Goal: Information Seeking & Learning: Learn about a topic

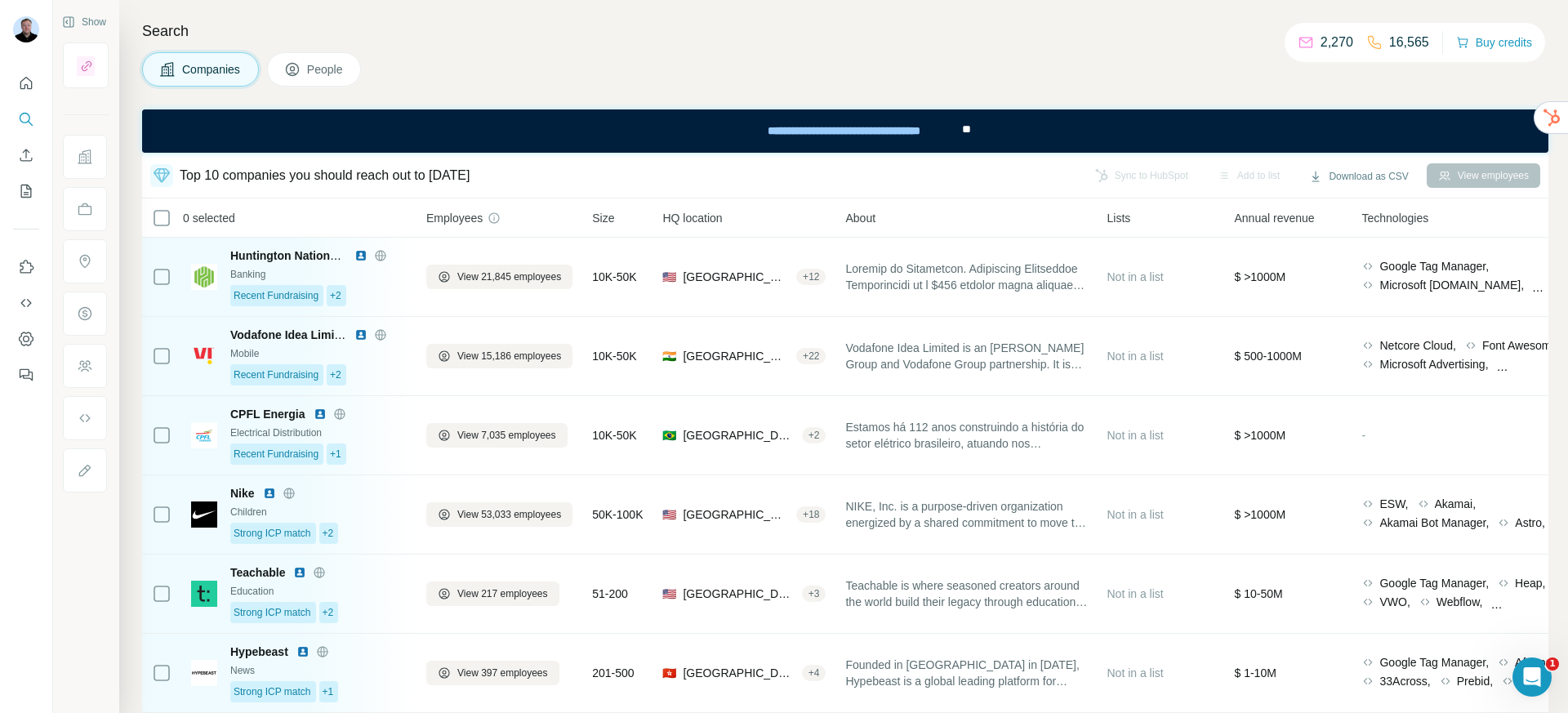
click at [1129, 171] on div "Top 10 companies you should reach out to today Sync to HubSpot Add to list Down…" at bounding box center [845, 175] width 1390 height 29
click at [322, 81] on button "People" at bounding box center [313, 70] width 95 height 34
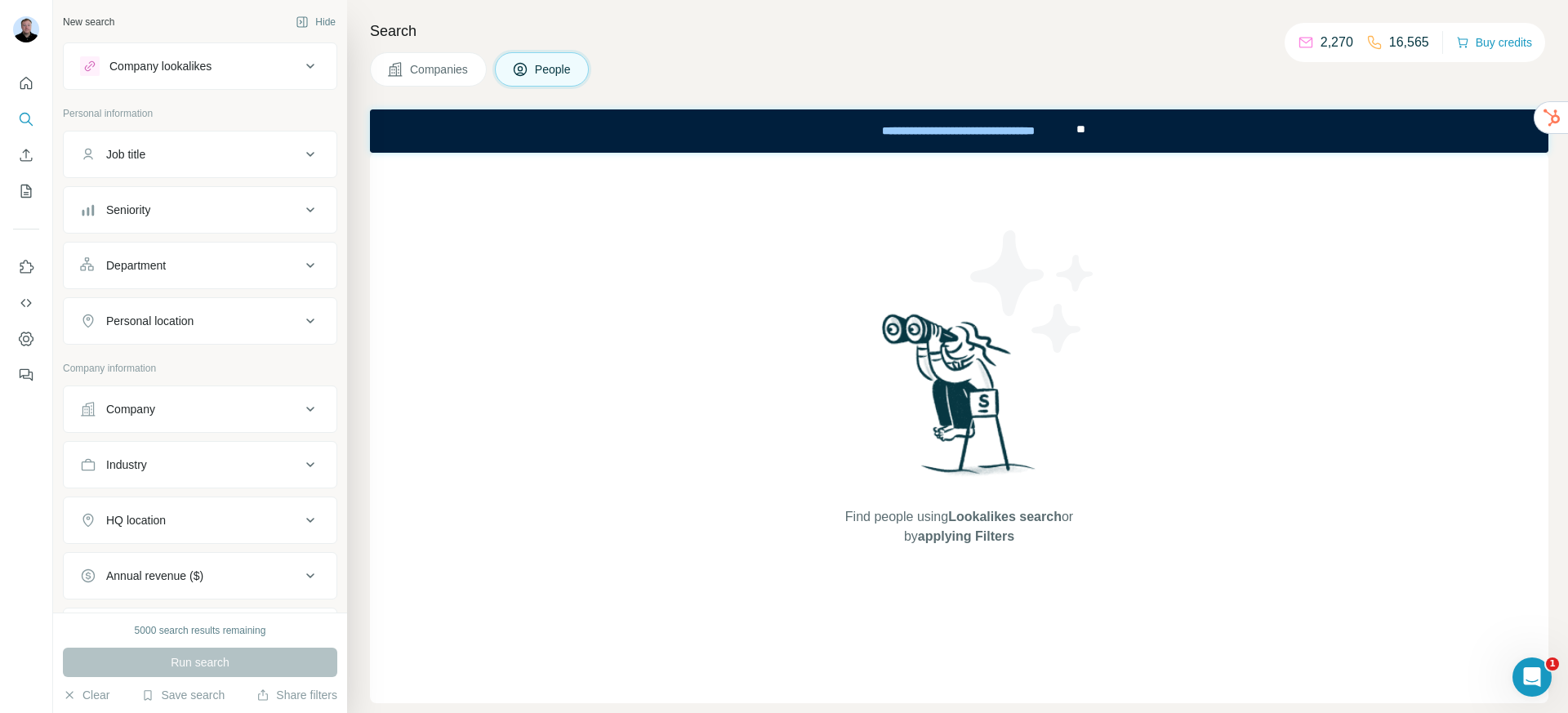
click at [189, 65] on div "Company lookalikes" at bounding box center [161, 66] width 102 height 16
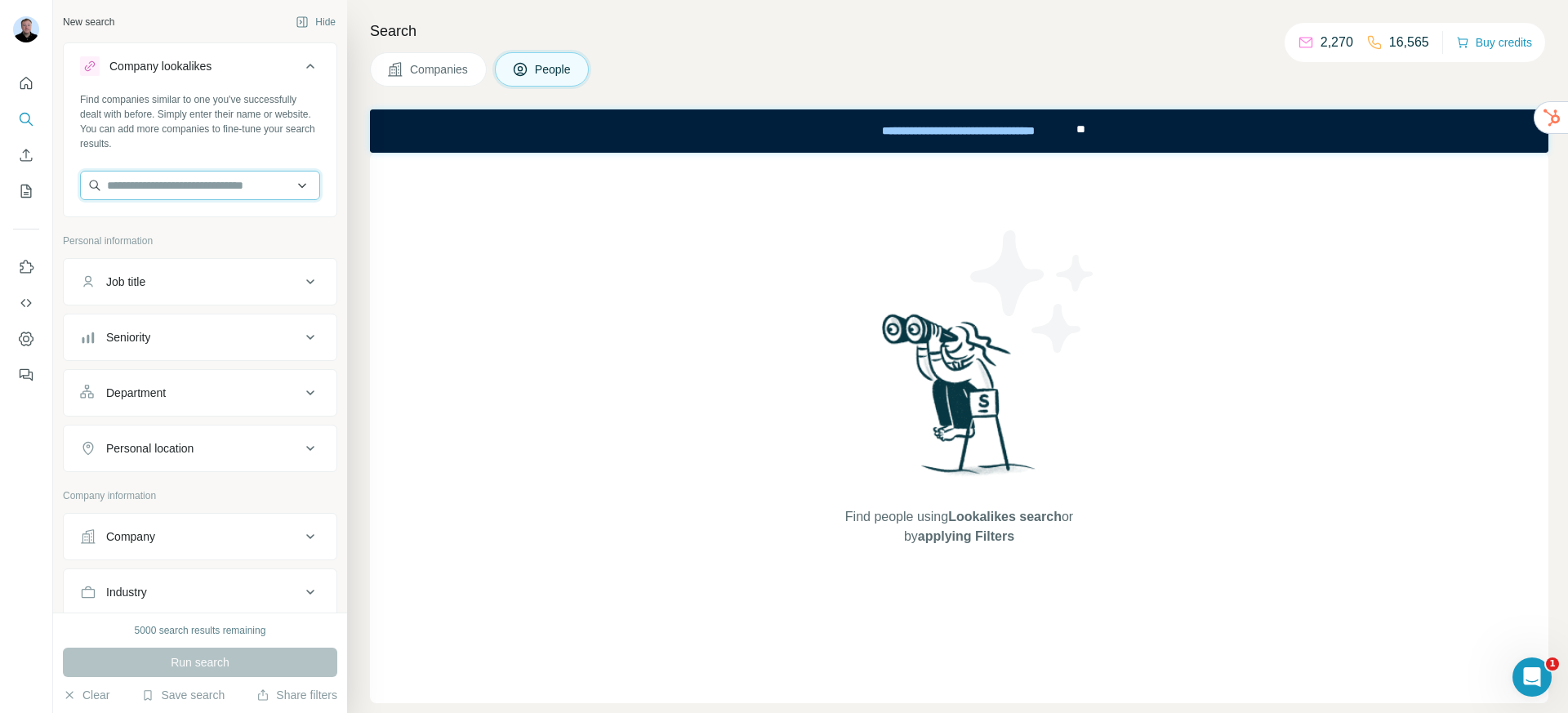
click at [190, 176] on input "text" at bounding box center [200, 185] width 240 height 30
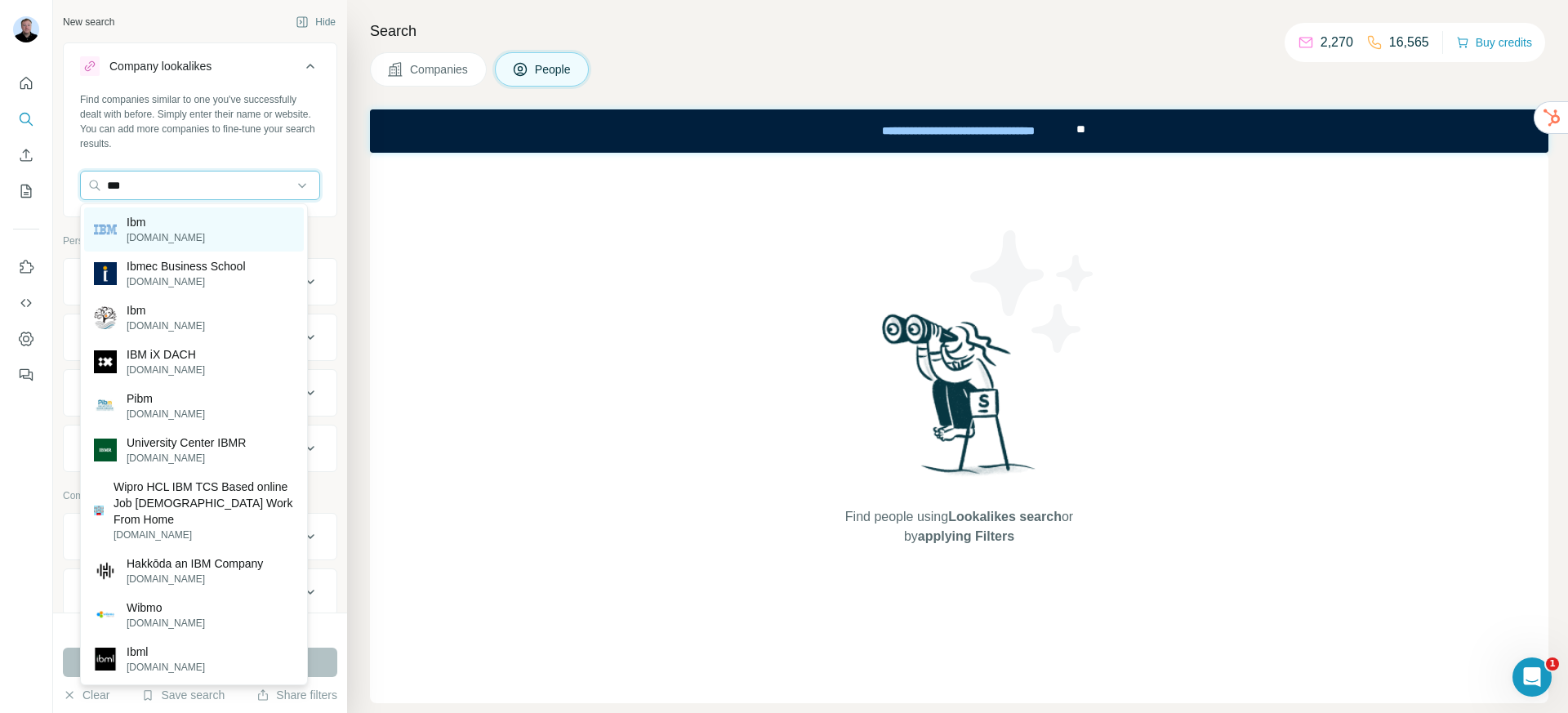
type input "***"
click at [188, 233] on div "Ibm ibm.com" at bounding box center [194, 229] width 220 height 44
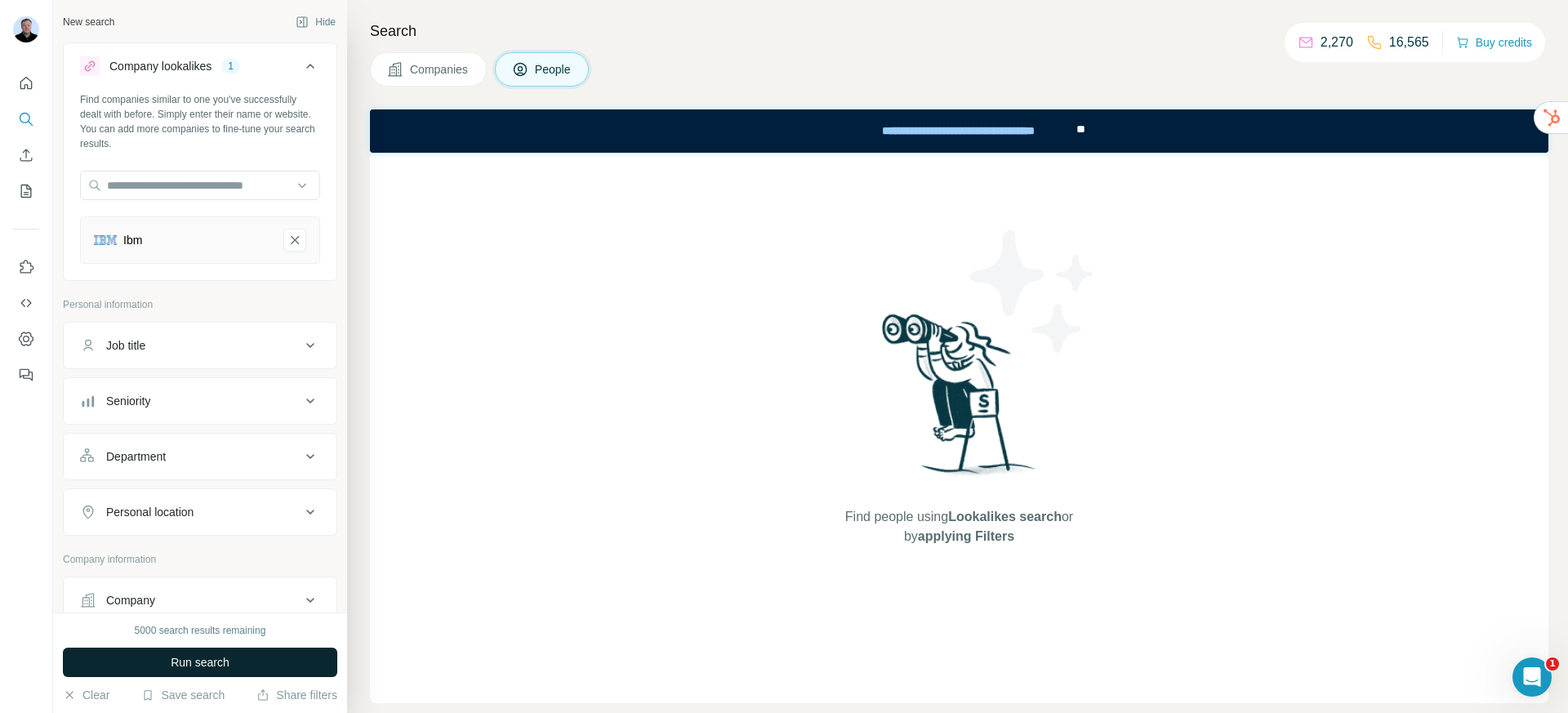
click at [205, 655] on span "Run search" at bounding box center [201, 662] width 59 height 16
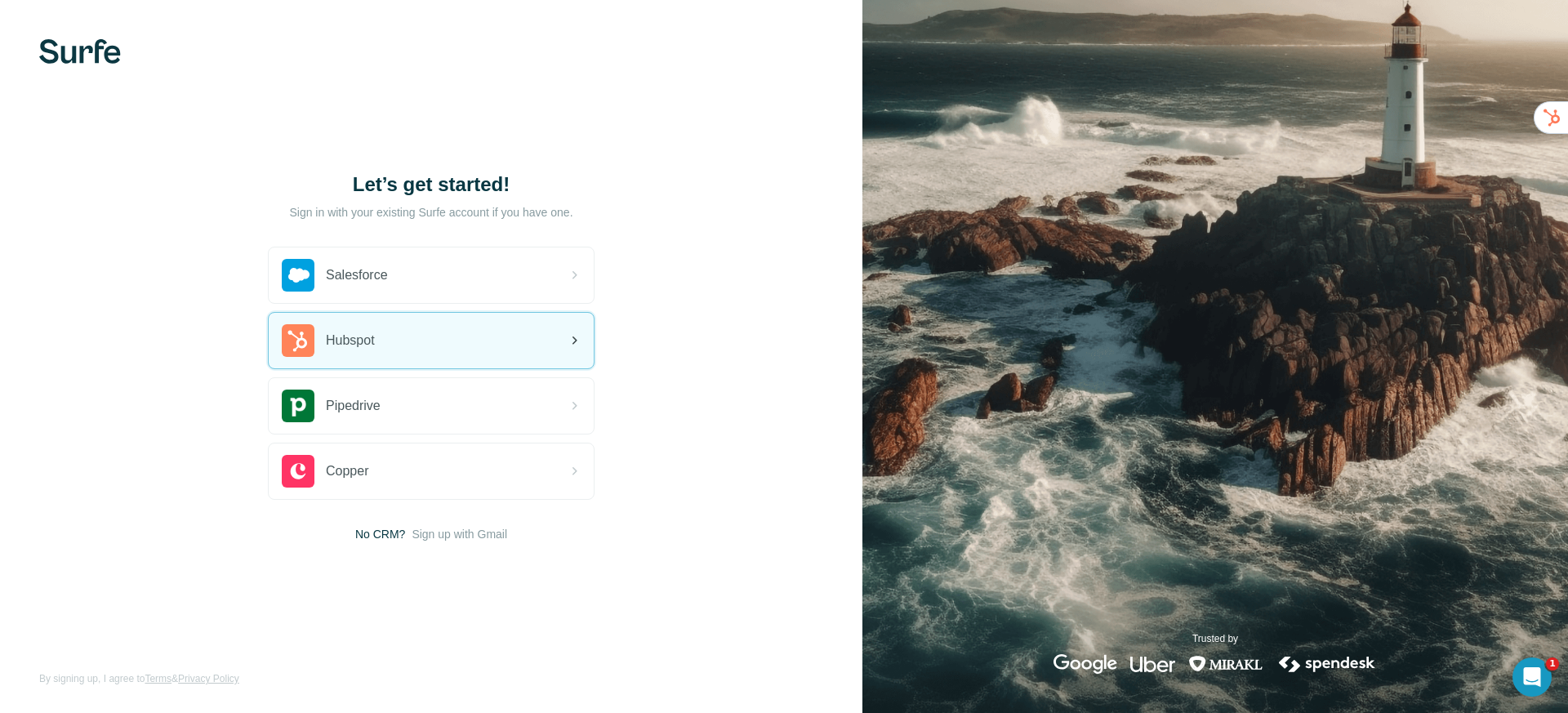
click at [339, 326] on div "Hubspot" at bounding box center [328, 340] width 93 height 32
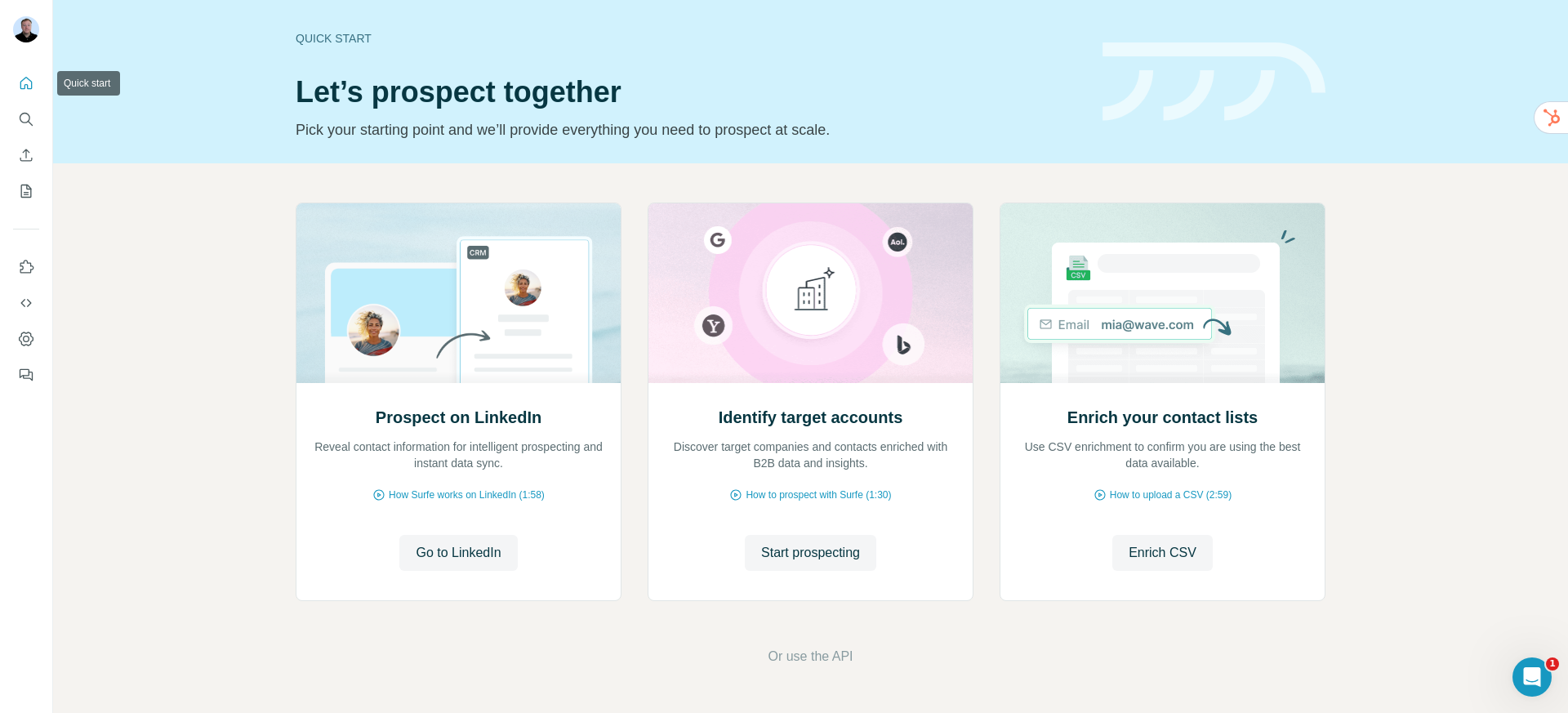
click at [19, 83] on icon "Quick start" at bounding box center [26, 83] width 16 height 16
click at [827, 556] on span "Start prospecting" at bounding box center [810, 552] width 98 height 20
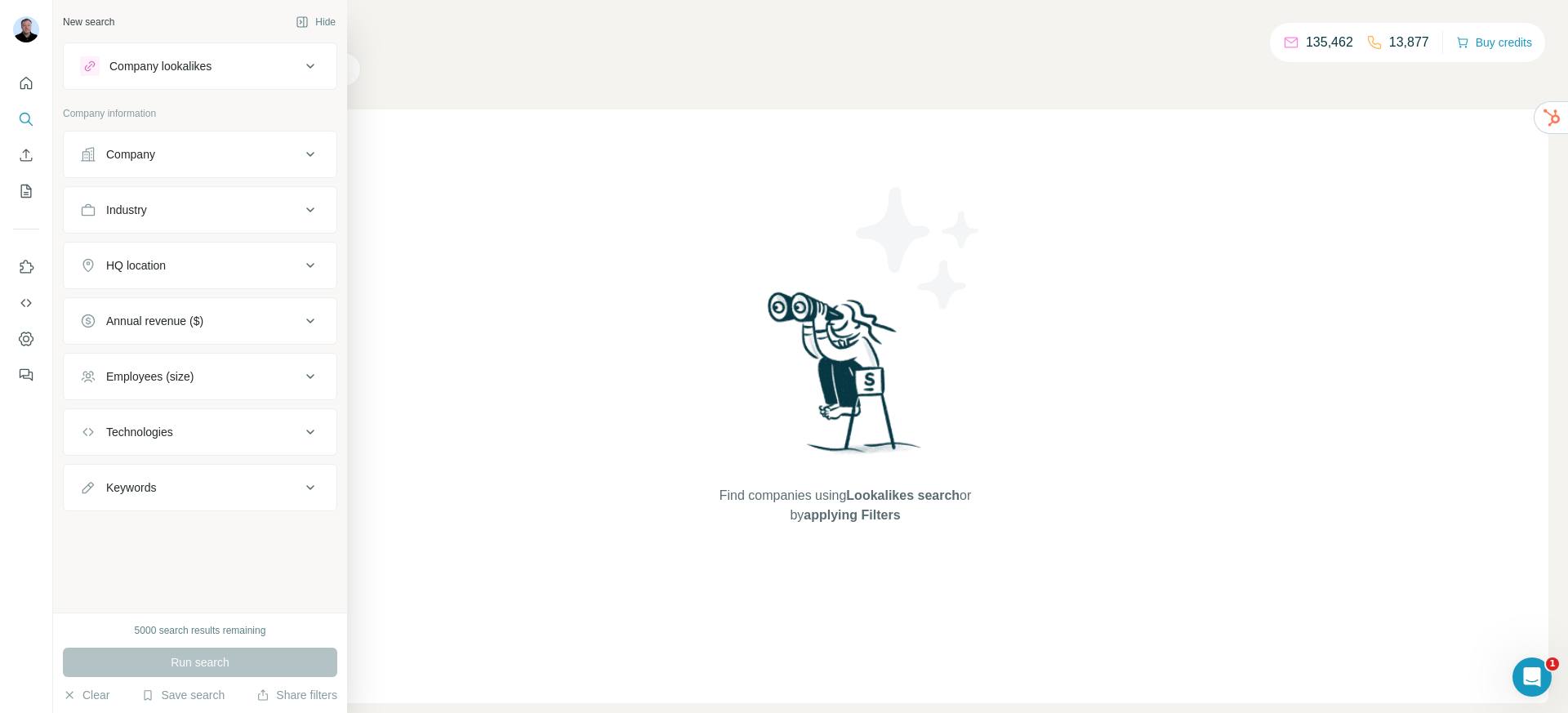
click at [172, 71] on div "Company lookalikes" at bounding box center [161, 66] width 102 height 16
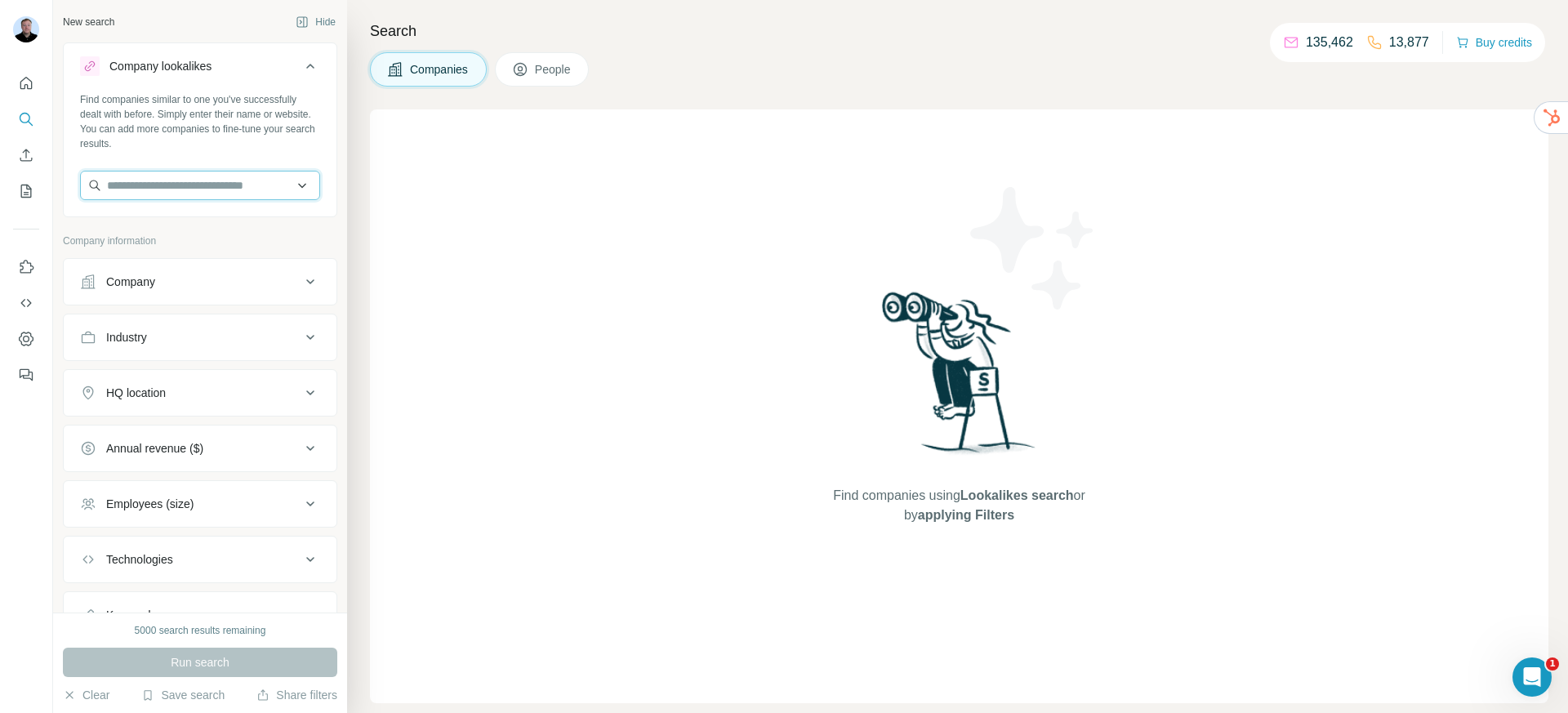
click at [200, 187] on input "text" at bounding box center [200, 185] width 240 height 30
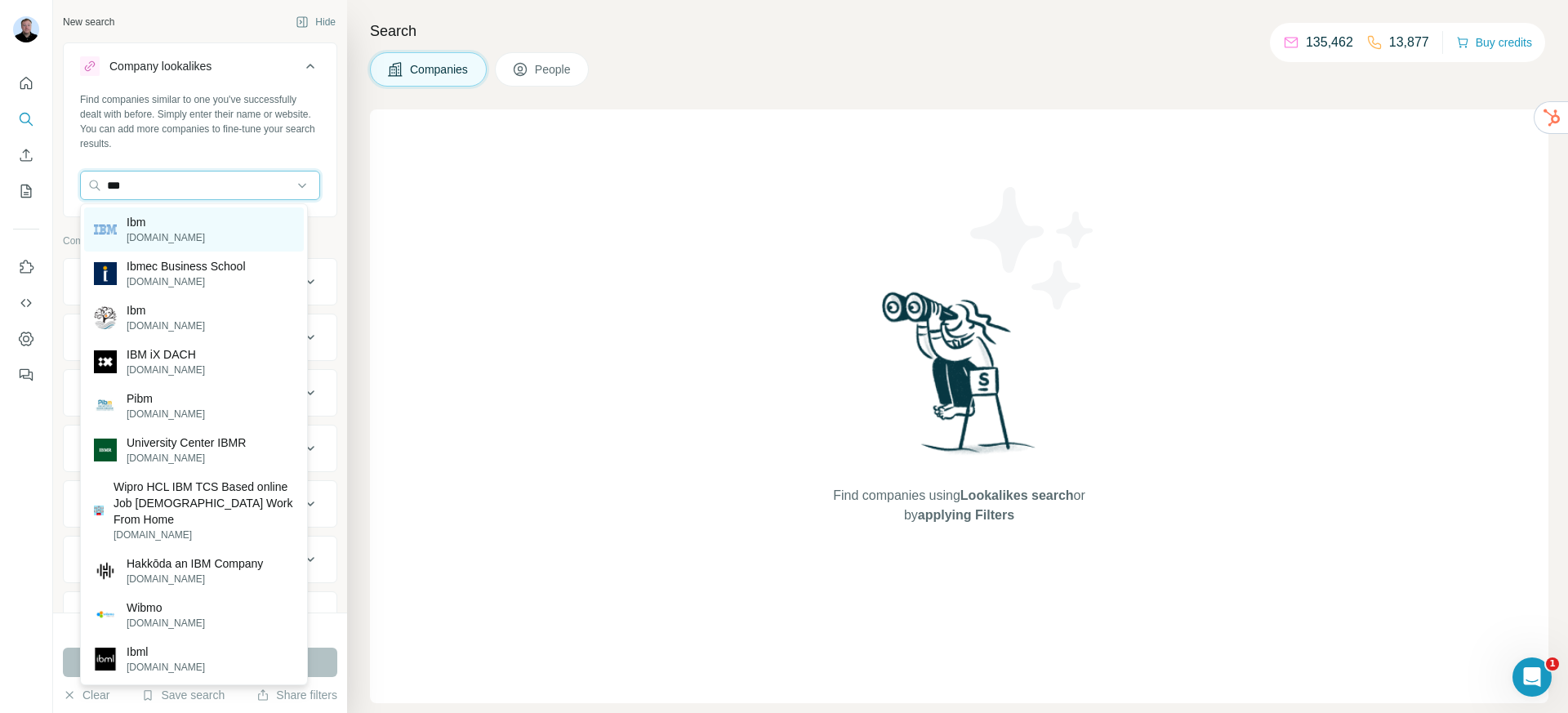
type input "***"
click at [186, 229] on div "Ibm ibm.com" at bounding box center [194, 229] width 220 height 44
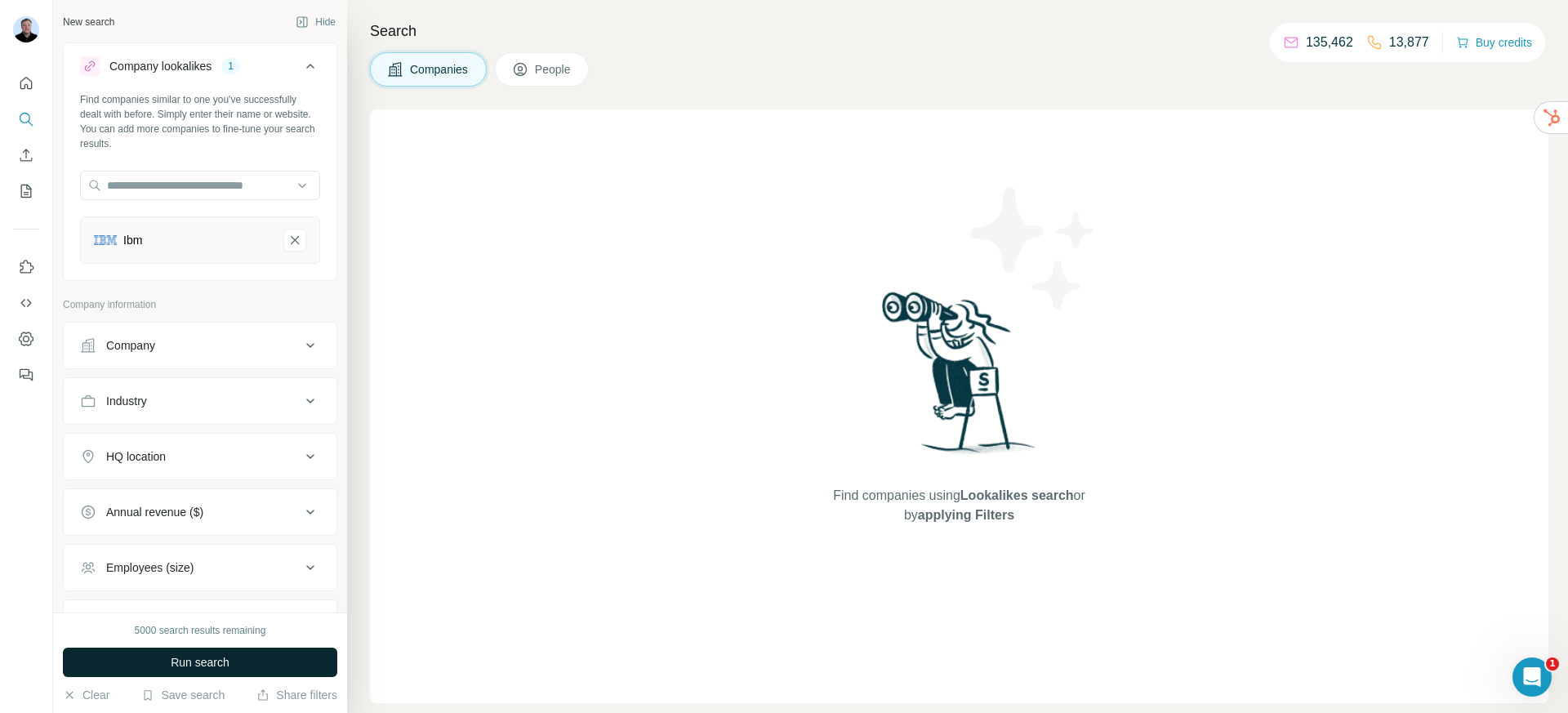
click at [226, 660] on span "Run search" at bounding box center [201, 662] width 59 height 16
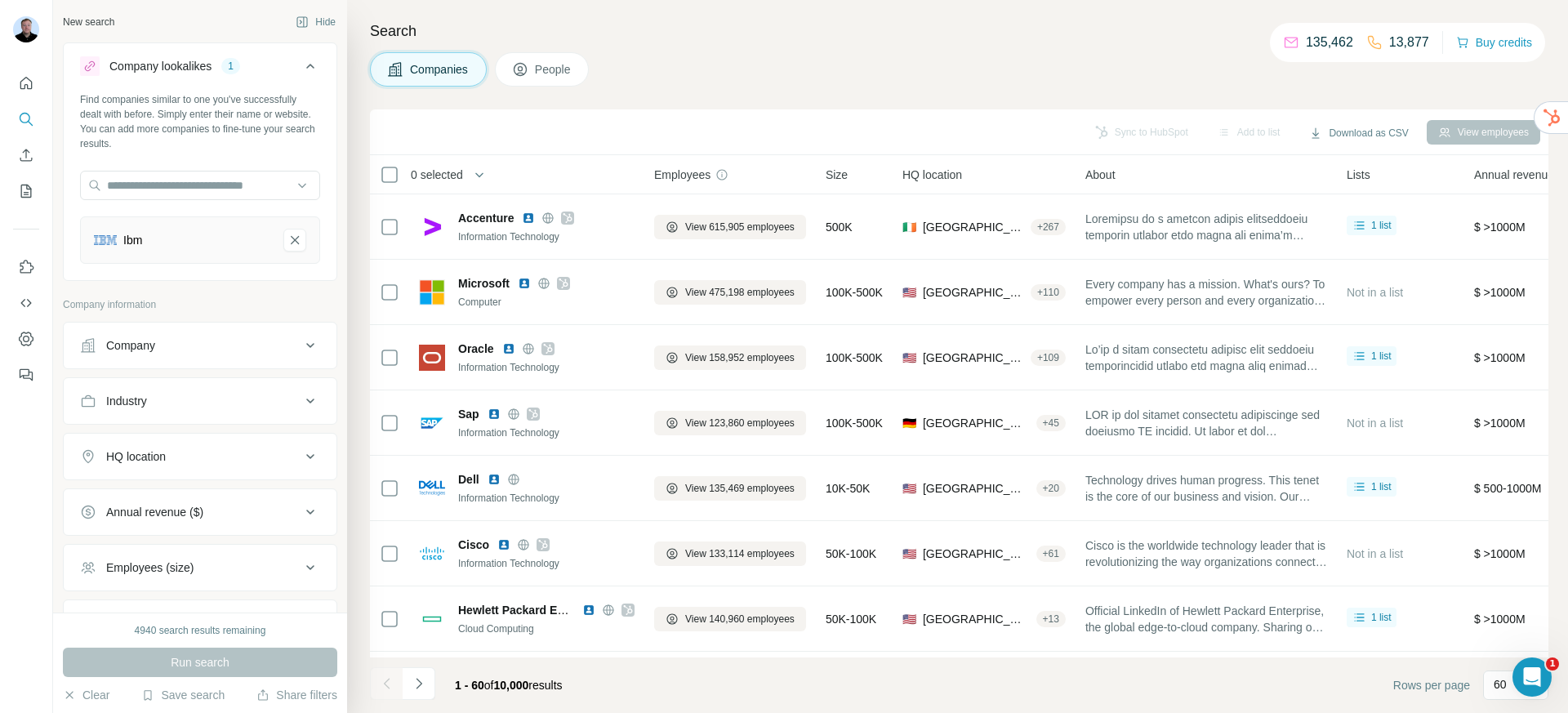
drag, startPoint x: 282, startPoint y: 245, endPoint x: 268, endPoint y: 240, distance: 14.9
click at [288, 245] on icon "Ibm-remove-button" at bounding box center [294, 240] width 14 height 16
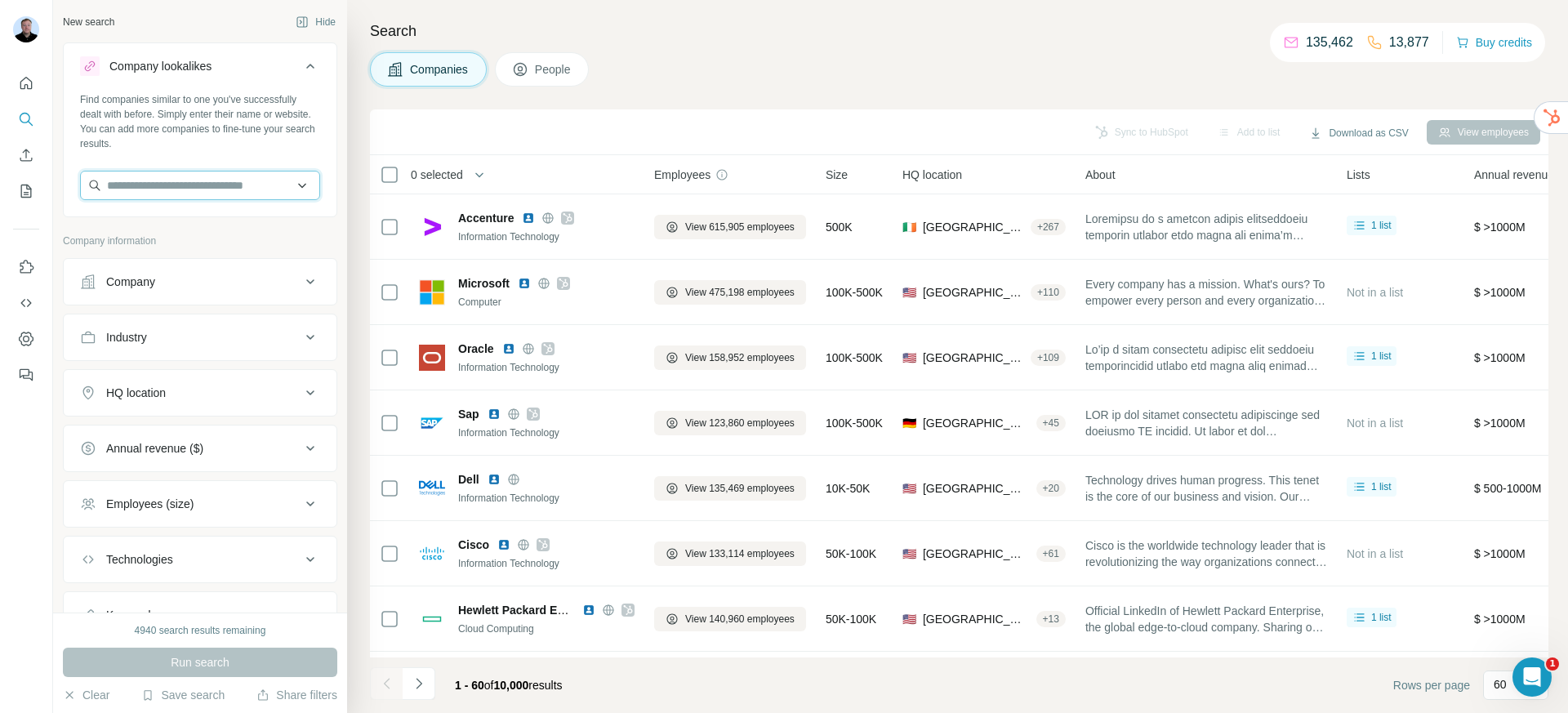
click at [167, 184] on input "text" at bounding box center [200, 185] width 240 height 30
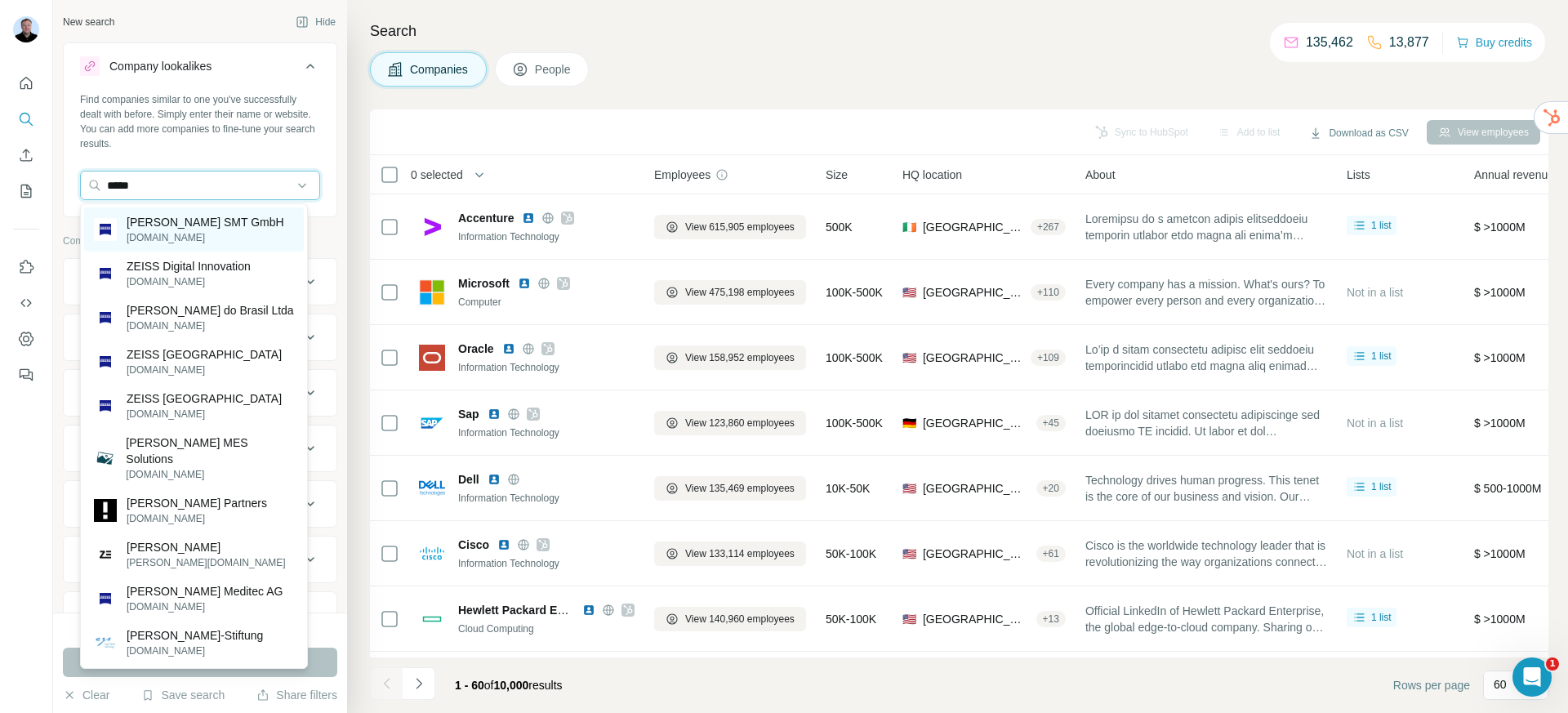
type input "*****"
click at [199, 231] on p "zeiss.com" at bounding box center [204, 237] width 158 height 14
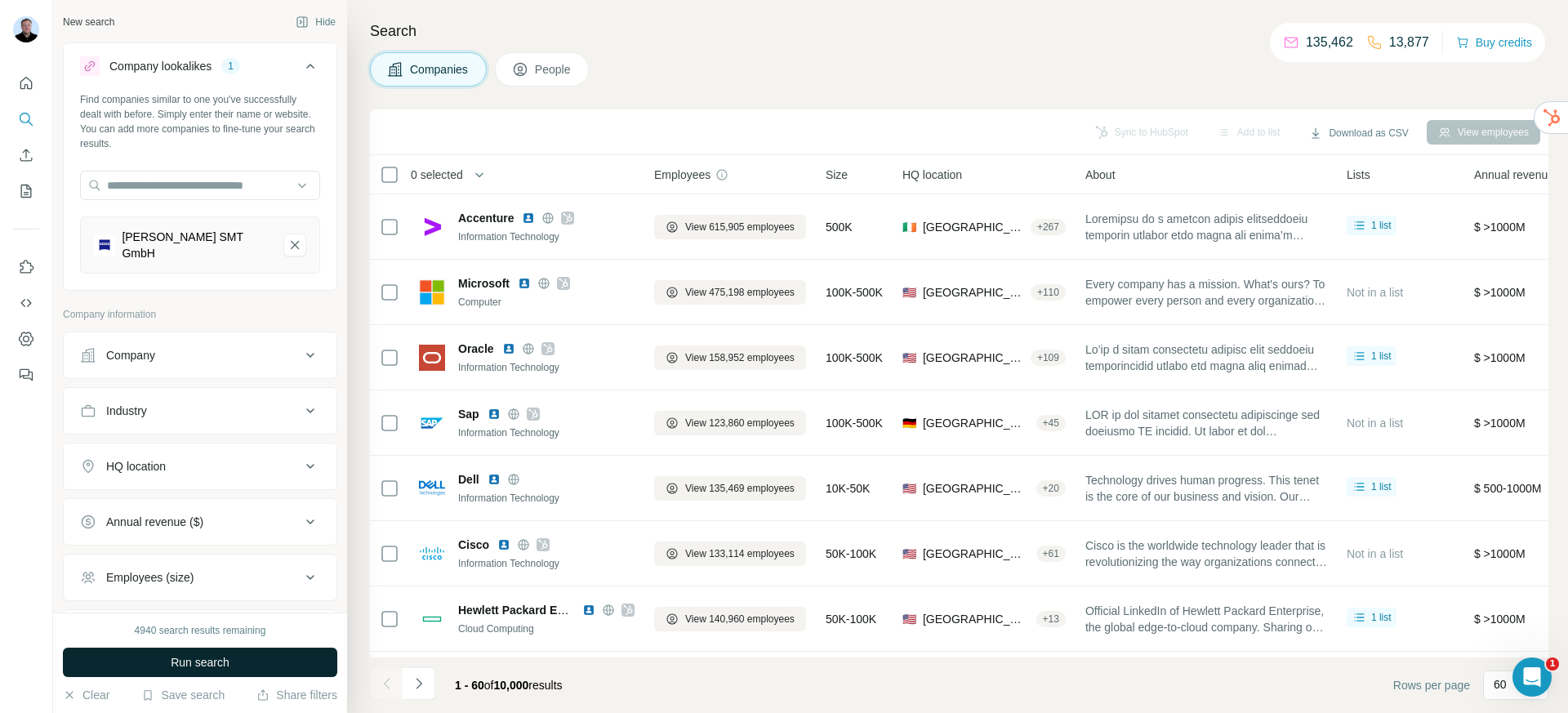
click at [226, 672] on button "Run search" at bounding box center [200, 662] width 274 height 30
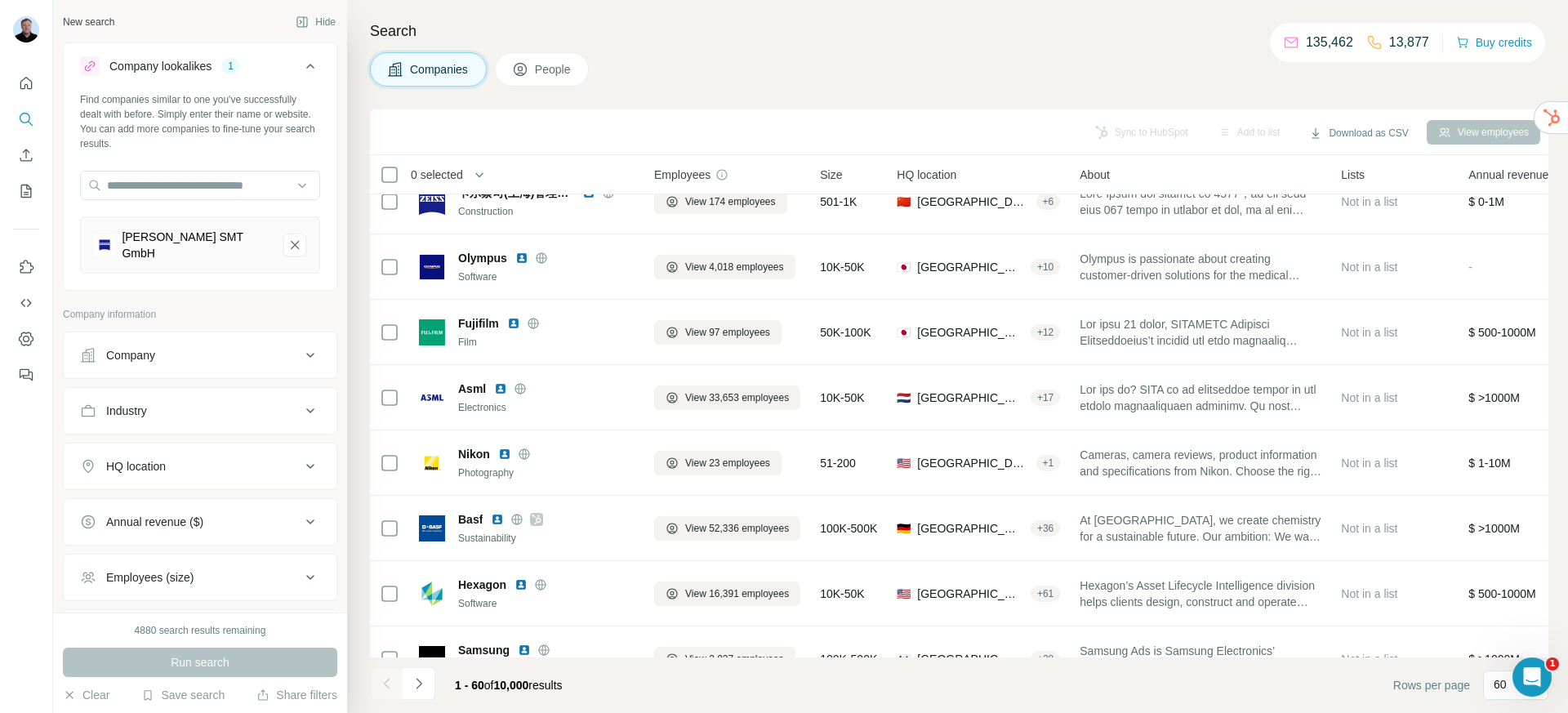
click at [558, 68] on span "People" at bounding box center [553, 69] width 37 height 16
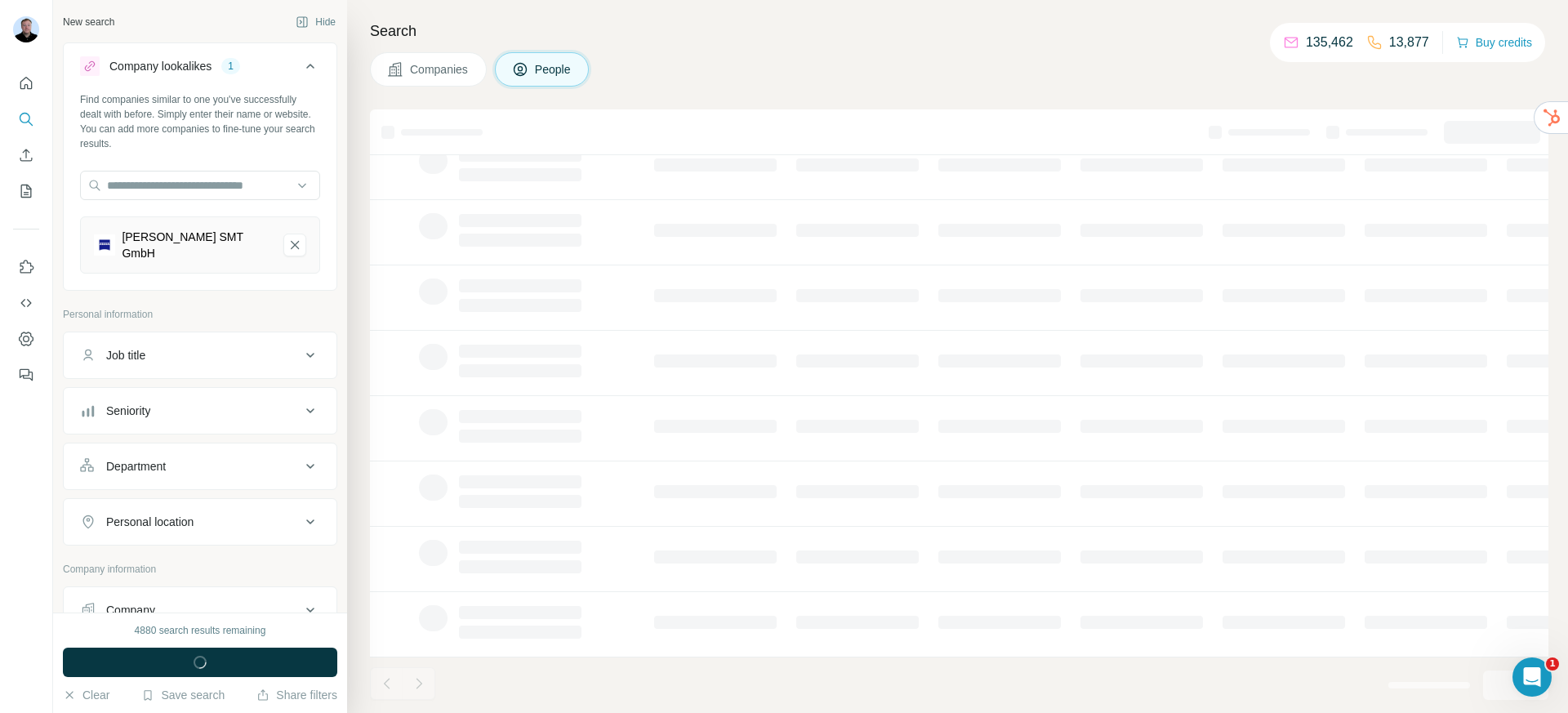
scroll to position [200, 0]
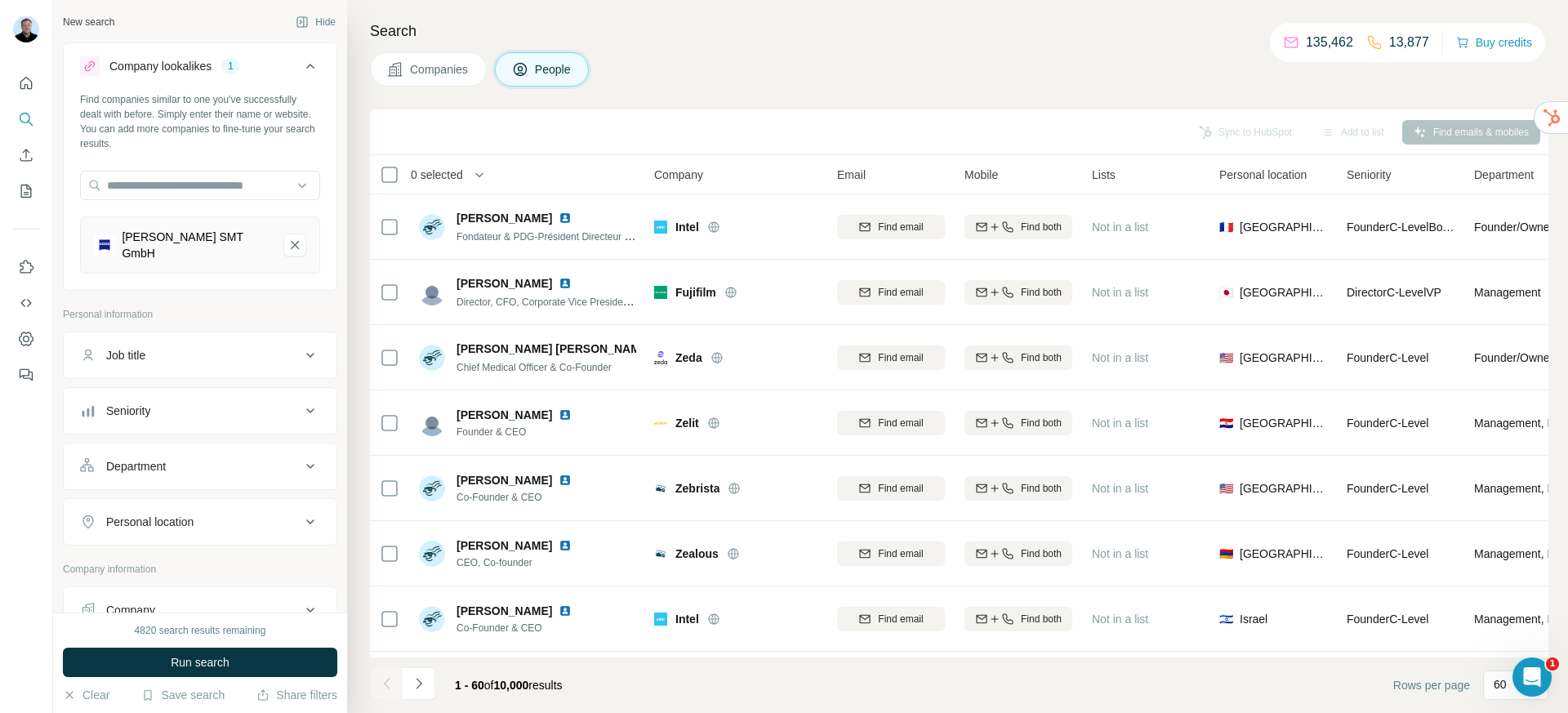
click at [215, 347] on div "Job title" at bounding box center [190, 355] width 221 height 16
click at [194, 381] on input "text" at bounding box center [183, 396] width 207 height 30
click at [161, 388] on input "text" at bounding box center [183, 396] width 207 height 30
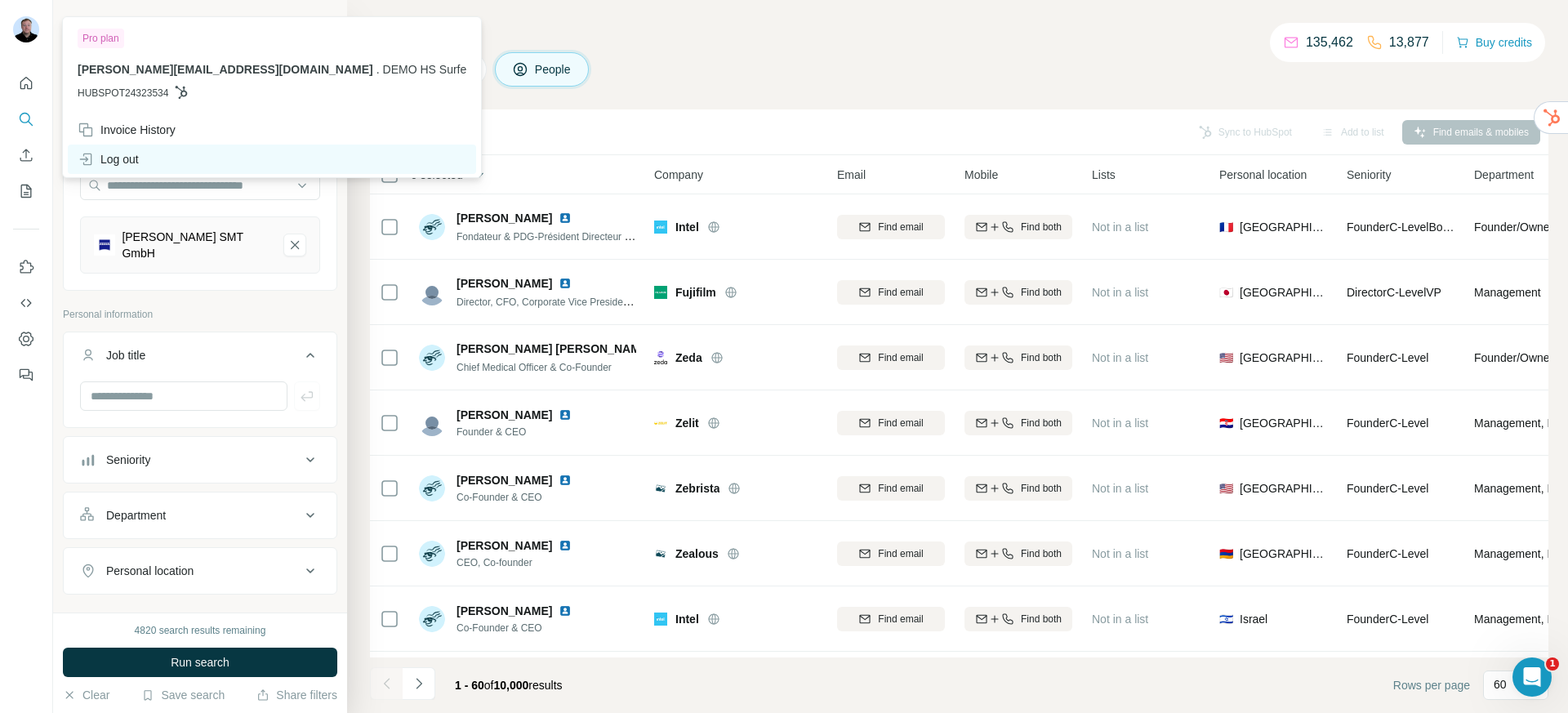
click at [109, 154] on div "Log out" at bounding box center [108, 159] width 61 height 16
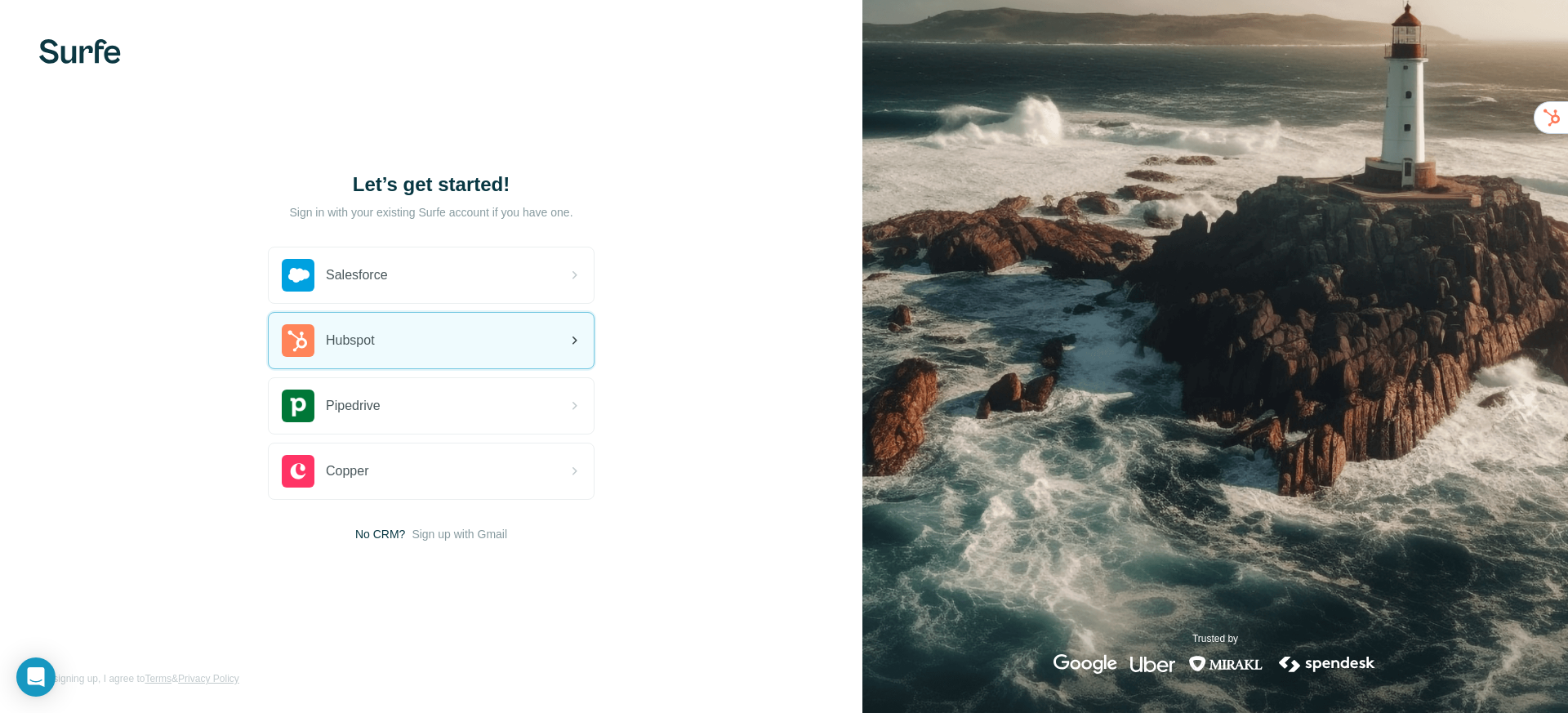
click at [361, 344] on span "Hubspot" at bounding box center [350, 340] width 49 height 20
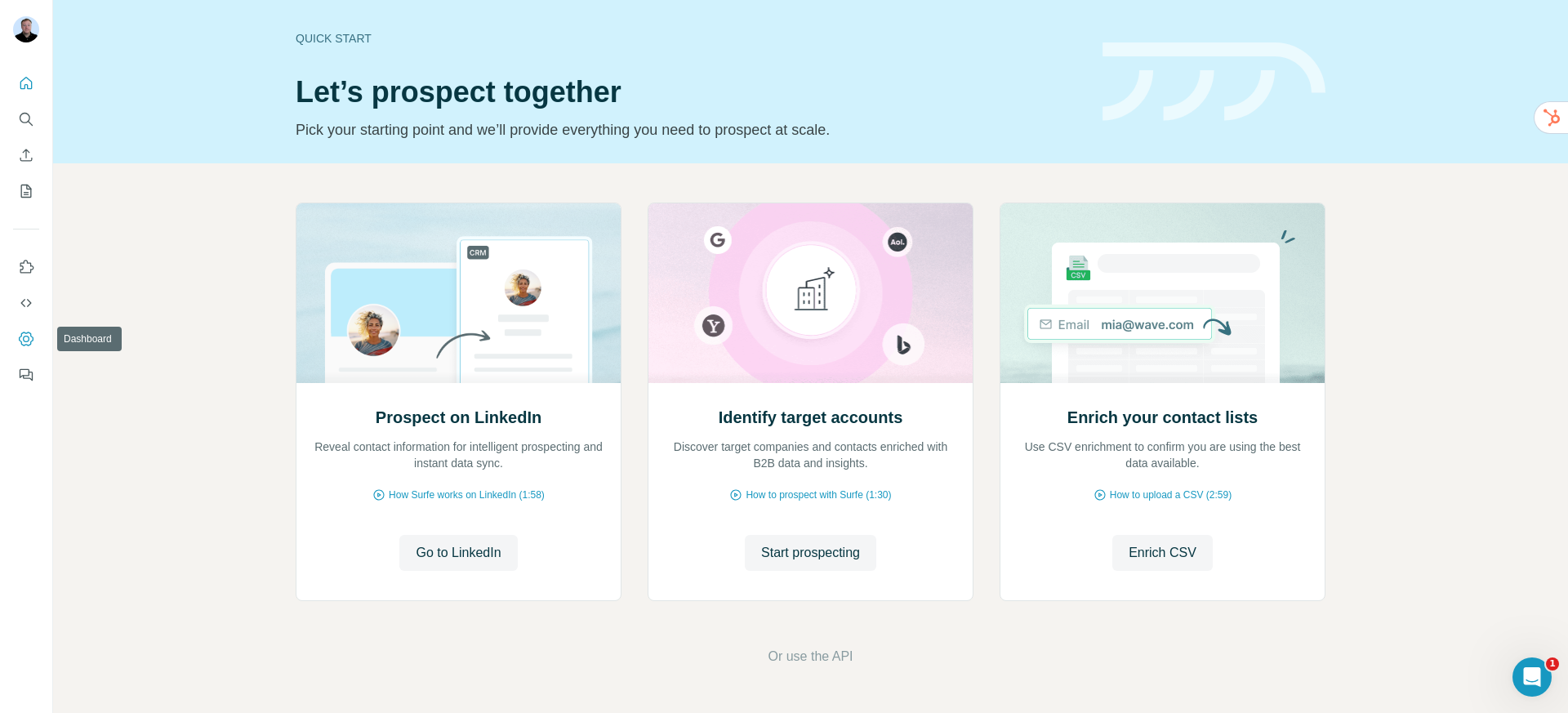
click at [27, 342] on icon "Dashboard" at bounding box center [26, 338] width 16 height 16
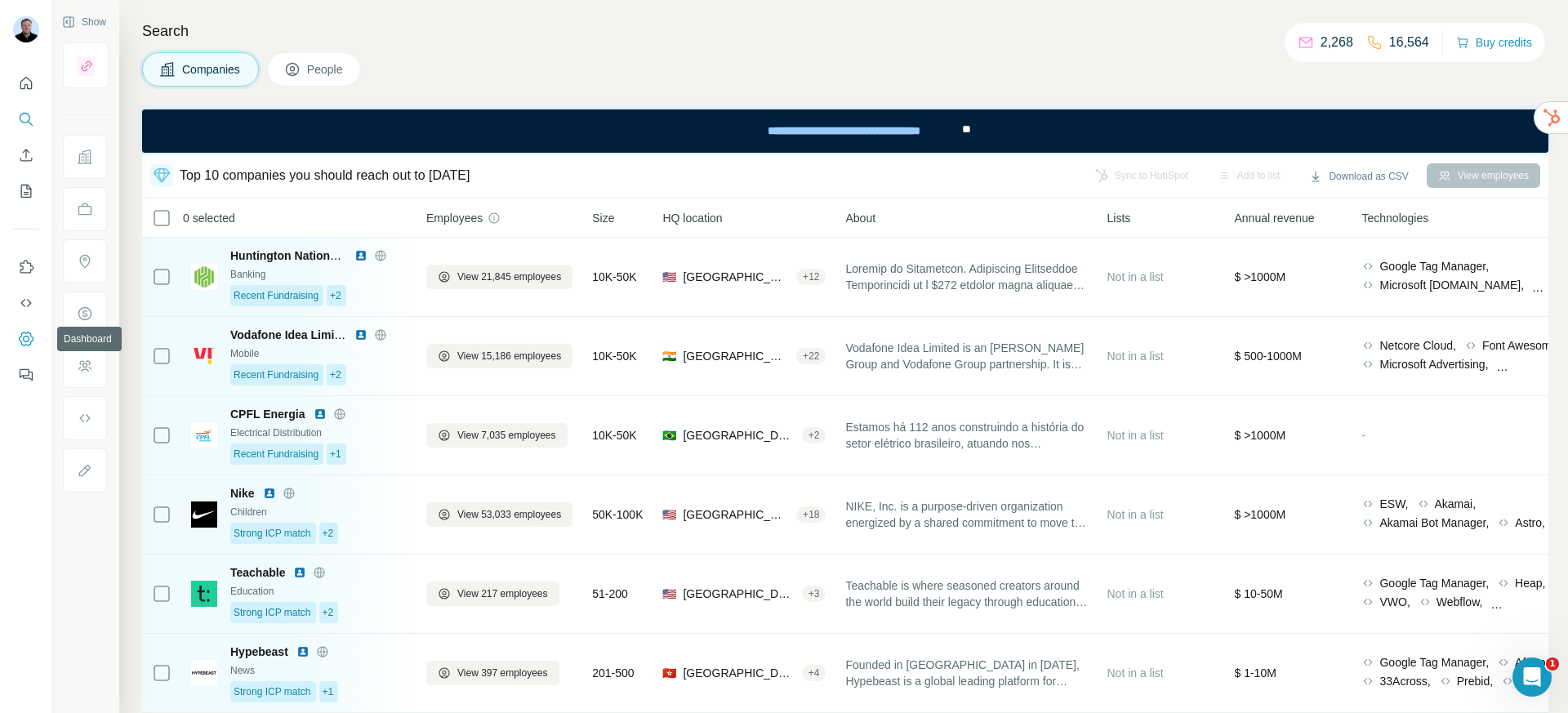
click at [32, 342] on icon "Dashboard" at bounding box center [26, 338] width 16 height 16
